Goal: Information Seeking & Learning: Learn about a topic

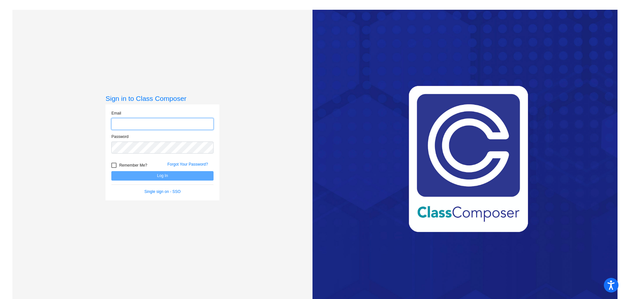
click at [165, 128] on input "email" at bounding box center [162, 124] width 102 height 12
type input "[EMAIL_ADDRESS][DOMAIN_NAME]"
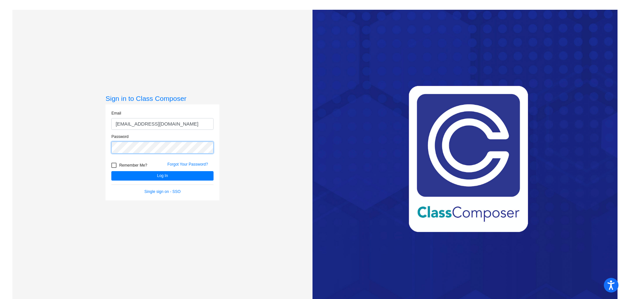
click at [111, 171] on button "Log In" at bounding box center [162, 175] width 102 height 9
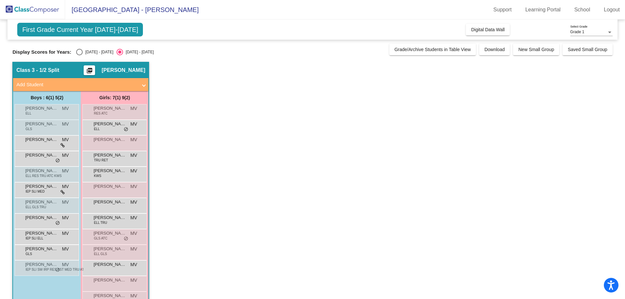
click at [574, 30] on span "Grade 1" at bounding box center [578, 32] width 14 height 5
click at [577, 42] on span "Grade 2" at bounding box center [592, 44] width 42 height 12
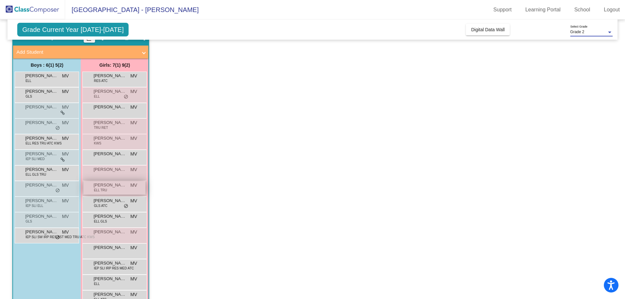
scroll to position [65, 0]
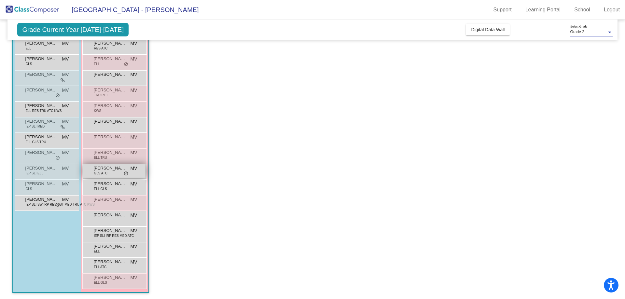
click at [113, 175] on div "[PERSON_NAME] GLS ATC MV lock do_not_disturb_alt" at bounding box center [114, 170] width 62 height 13
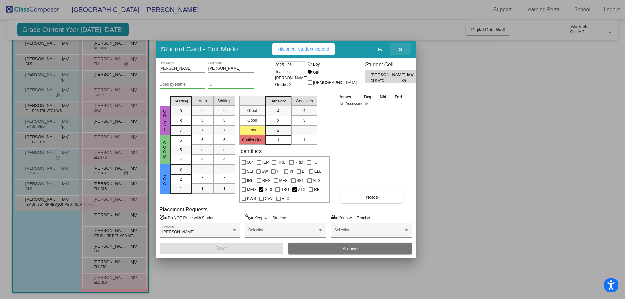
click at [401, 48] on icon "button" at bounding box center [401, 49] width 4 height 5
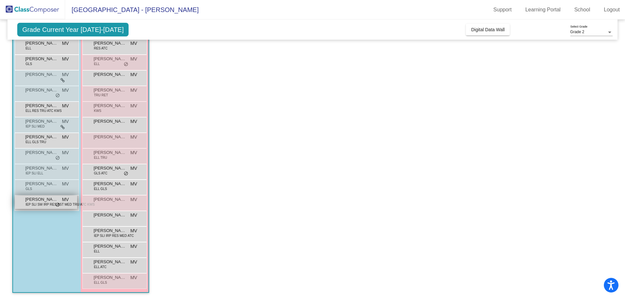
click at [46, 203] on span "IEP SLI SW IRP RES SST MED TRU ATC KWS" at bounding box center [59, 204] width 69 height 5
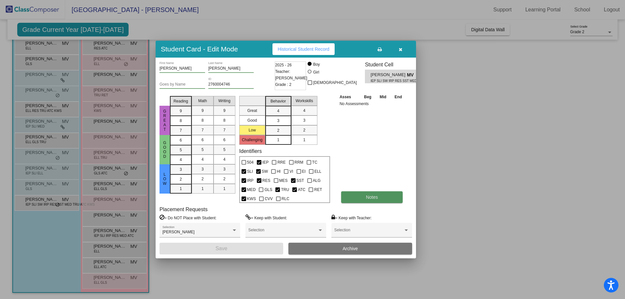
click at [362, 198] on button "Notes" at bounding box center [372, 198] width 62 height 12
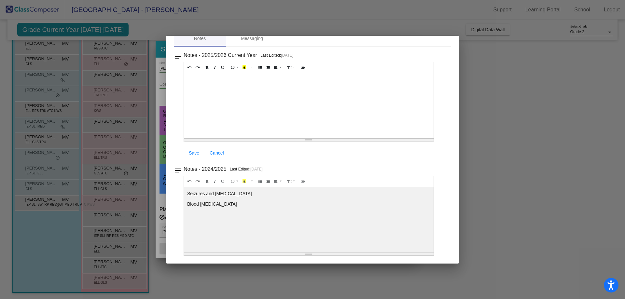
scroll to position [0, 0]
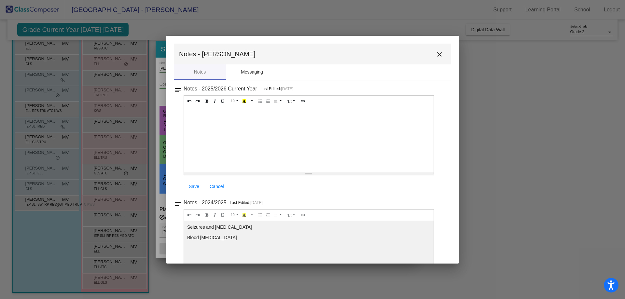
click at [253, 74] on div "Messaging" at bounding box center [252, 72] width 22 height 7
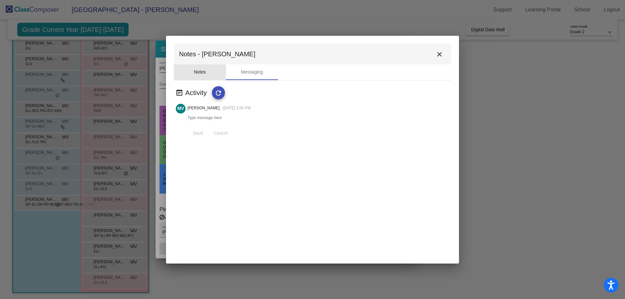
click at [201, 70] on div "Notes" at bounding box center [200, 72] width 12 height 7
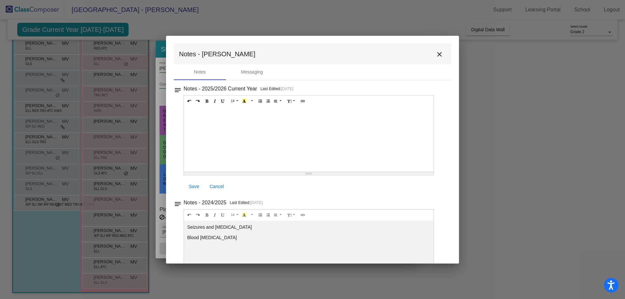
click at [437, 55] on mat-icon "close" at bounding box center [440, 54] width 8 height 8
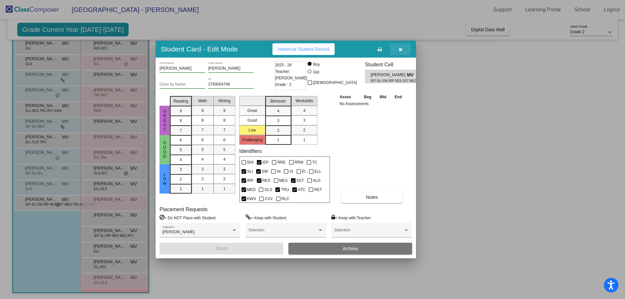
click at [401, 48] on icon "button" at bounding box center [401, 49] width 4 height 5
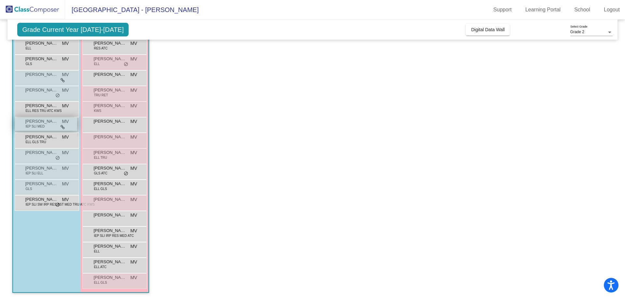
click at [52, 128] on div "[PERSON_NAME] IEP SLI MED MV lock do_not_disturb_alt" at bounding box center [46, 124] width 62 height 13
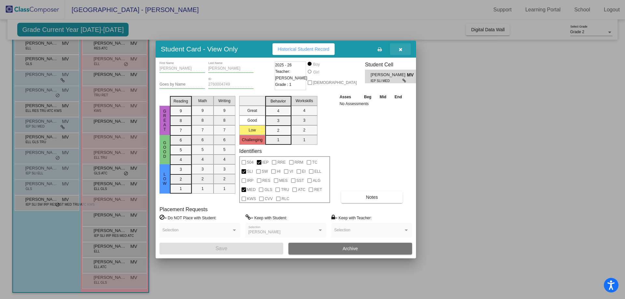
click at [401, 53] on button "button" at bounding box center [400, 49] width 21 height 12
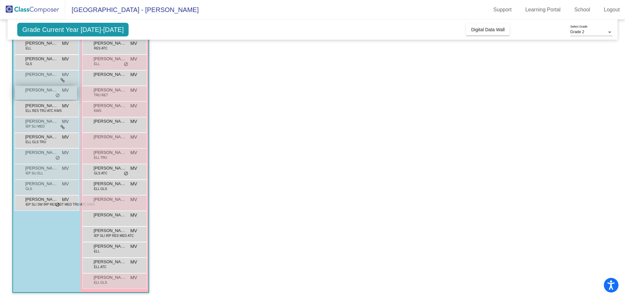
click at [47, 93] on span "[PERSON_NAME]" at bounding box center [41, 90] width 33 height 7
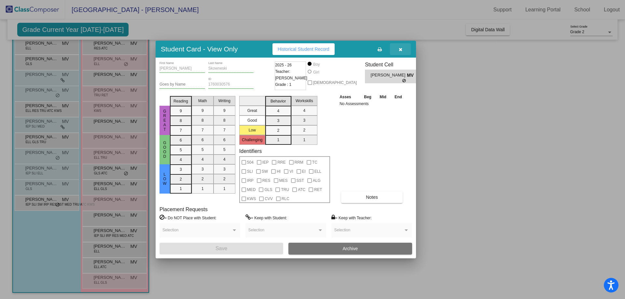
click at [400, 51] on icon "button" at bounding box center [401, 49] width 4 height 5
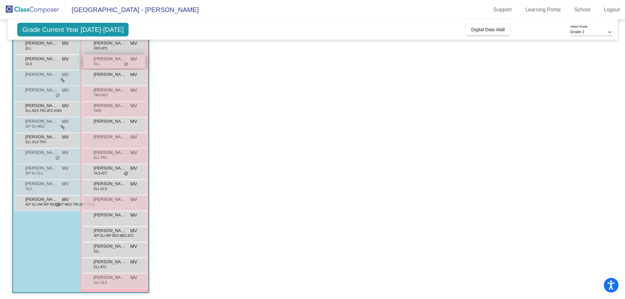
click at [118, 63] on div "[PERSON_NAME] [PERSON_NAME] lock do_not_disturb_alt" at bounding box center [114, 61] width 62 height 13
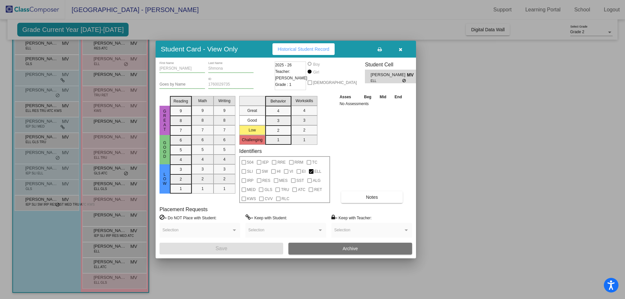
click at [402, 53] on button "button" at bounding box center [400, 49] width 21 height 12
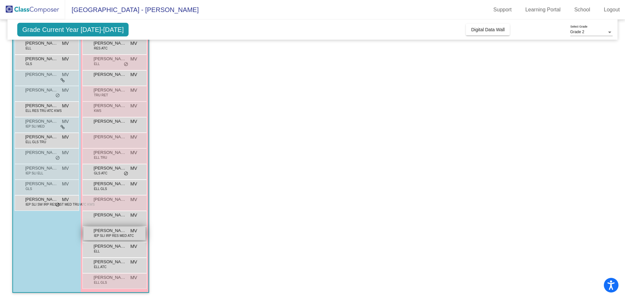
click at [120, 235] on span "IEP SLI IRP RES MED ATC" at bounding box center [114, 236] width 40 height 5
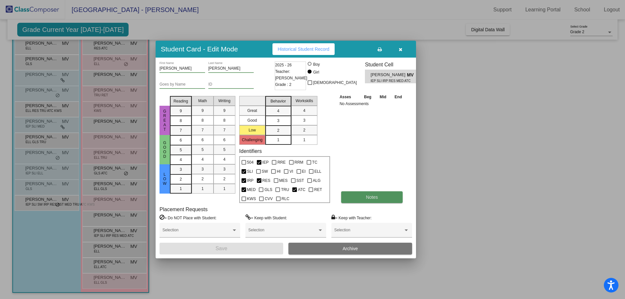
click at [365, 196] on button "Notes" at bounding box center [372, 198] width 62 height 12
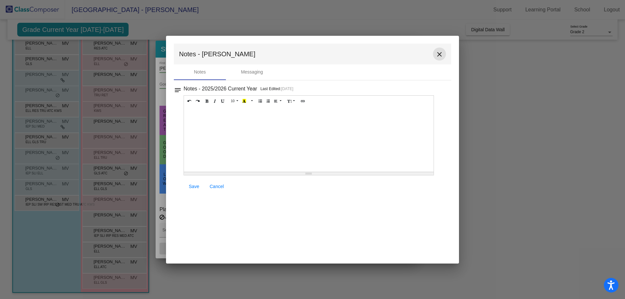
click at [443, 54] on mat-icon "close" at bounding box center [440, 54] width 8 height 8
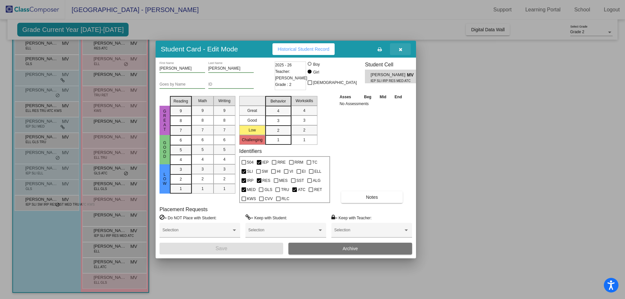
click at [403, 51] on button "button" at bounding box center [400, 49] width 21 height 12
